Goal: Find specific page/section: Find specific page/section

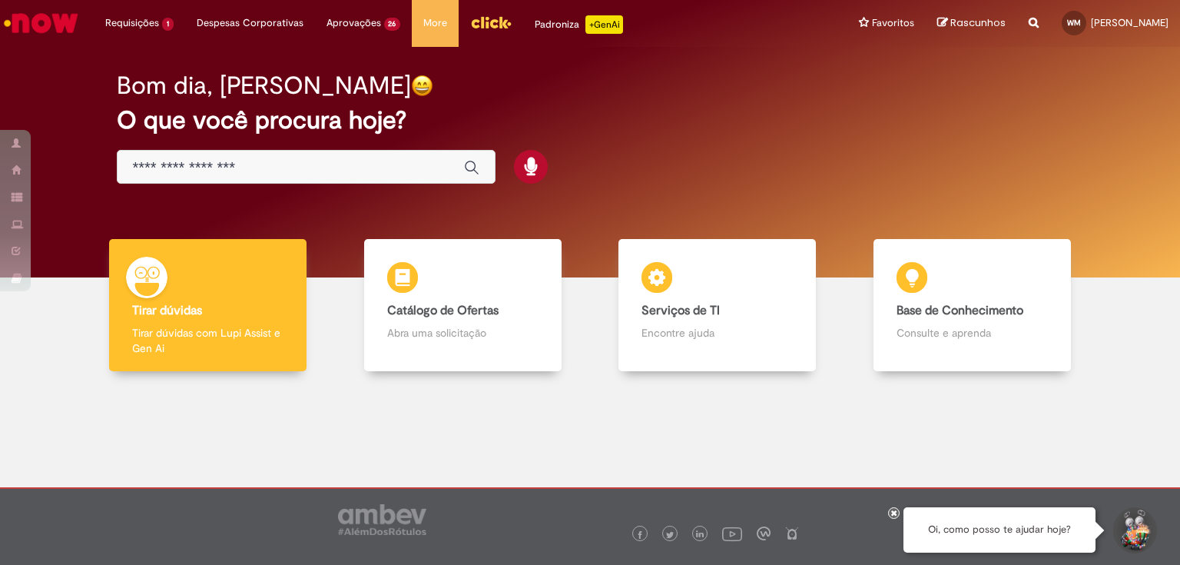
click at [489, 22] on img "Menu Cabeçalho" at bounding box center [490, 22] width 41 height 23
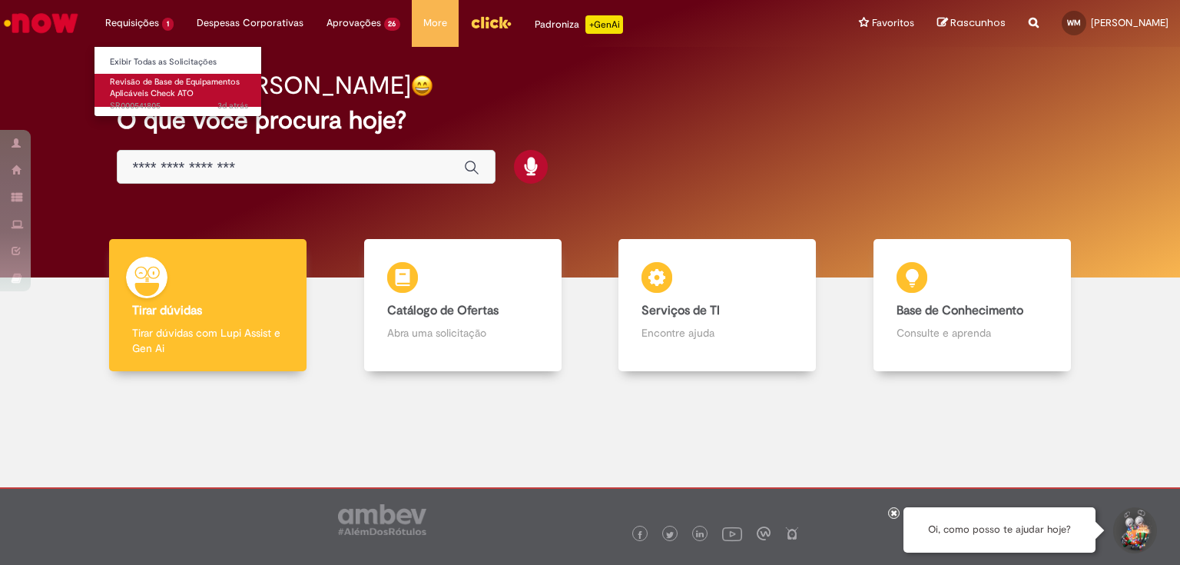
click at [145, 83] on span "Revisão de Base de Equipamentos Aplicáveis Check ATO" at bounding box center [175, 88] width 130 height 24
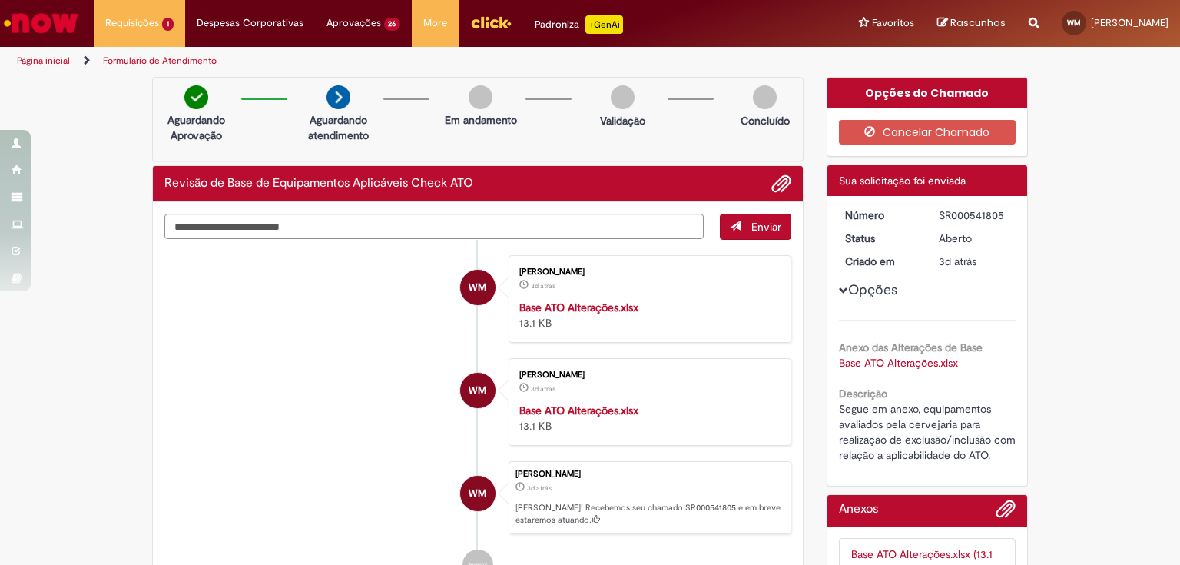
click at [63, 25] on img "Ir para a Homepage" at bounding box center [41, 23] width 79 height 31
